Goal: Book appointment/travel/reservation

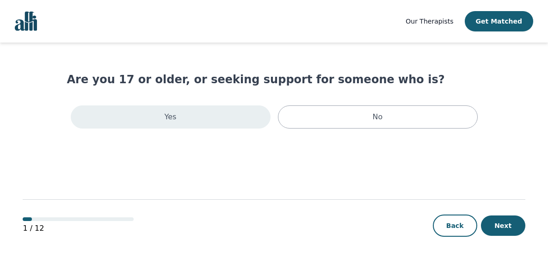
click at [166, 123] on div "Yes" at bounding box center [171, 116] width 200 height 23
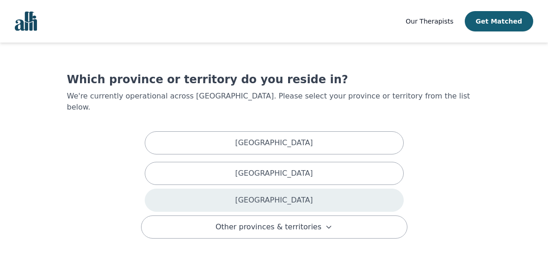
click at [307, 189] on div "[GEOGRAPHIC_DATA]" at bounding box center [274, 200] width 259 height 23
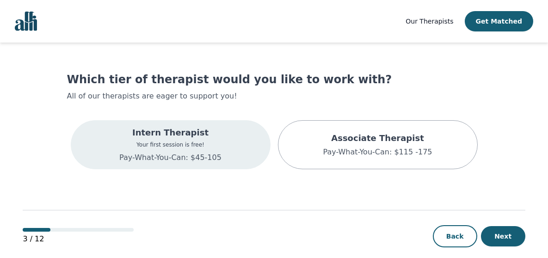
click at [219, 156] on div "Intern Therapist Your first session is free! Pay-What-You-Can: $45-105" at bounding box center [171, 144] width 200 height 49
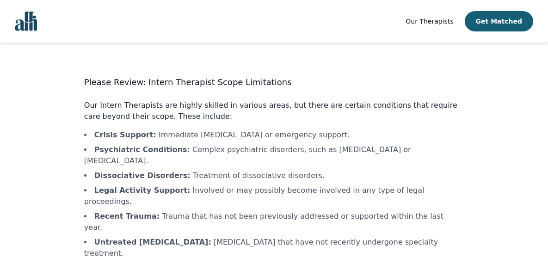
scroll to position [60, 0]
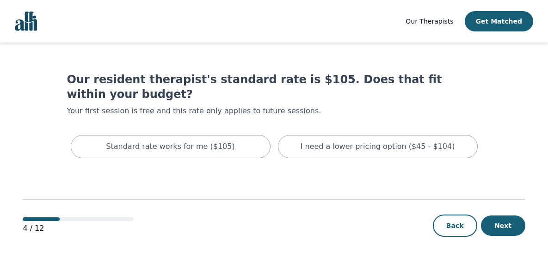
scroll to position [0, 0]
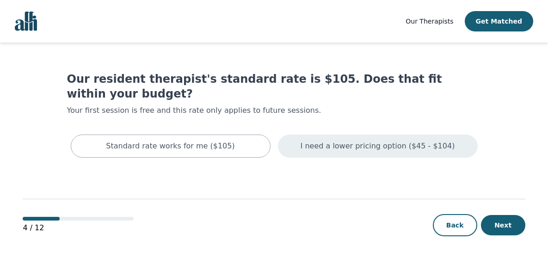
click at [319, 141] on div "I need a lower pricing option ($45 - $104)" at bounding box center [378, 146] width 200 height 23
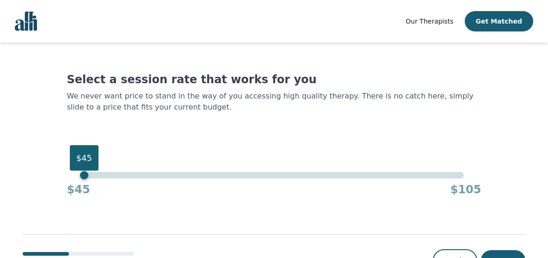
drag, startPoint x: 465, startPoint y: 175, endPoint x: 28, endPoint y: 196, distance: 437.4
click at [28, 196] on main "Select a session rate that works for you We never want price to stand in the wa…" at bounding box center [274, 168] width 502 height 251
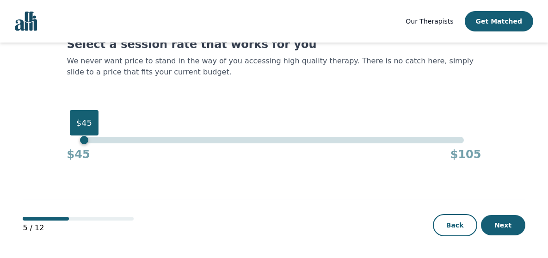
scroll to position [35, 0]
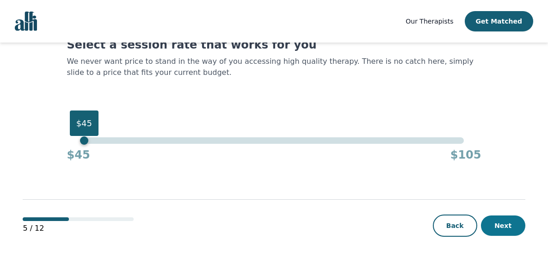
click at [500, 224] on button "Next" at bounding box center [503, 225] width 44 height 20
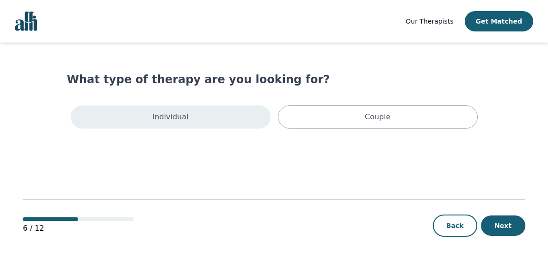
click at [208, 127] on div "Individual" at bounding box center [171, 116] width 200 height 23
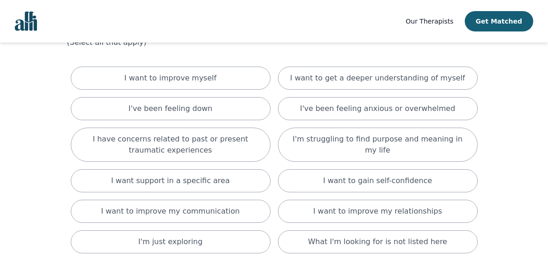
scroll to position [177, 0]
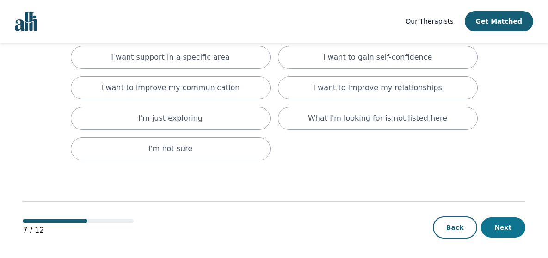
click at [512, 224] on button "Next" at bounding box center [503, 227] width 44 height 20
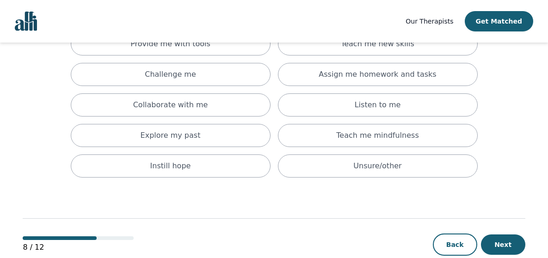
scroll to position [90, 0]
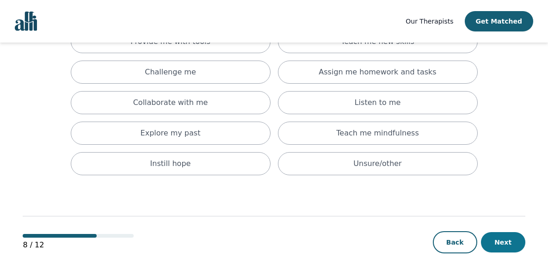
click at [506, 246] on button "Next" at bounding box center [503, 242] width 44 height 20
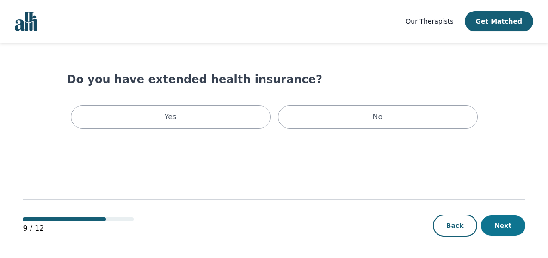
click at [505, 222] on button "Next" at bounding box center [503, 225] width 44 height 20
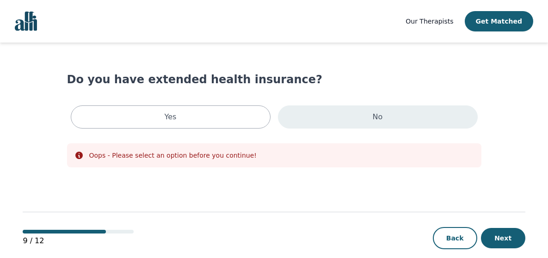
click at [393, 124] on div "No" at bounding box center [378, 116] width 200 height 23
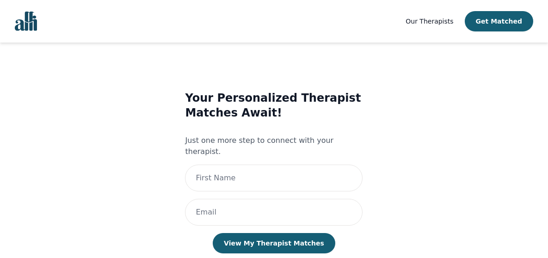
scroll to position [17, 0]
